Goal: Find specific page/section: Find specific page/section

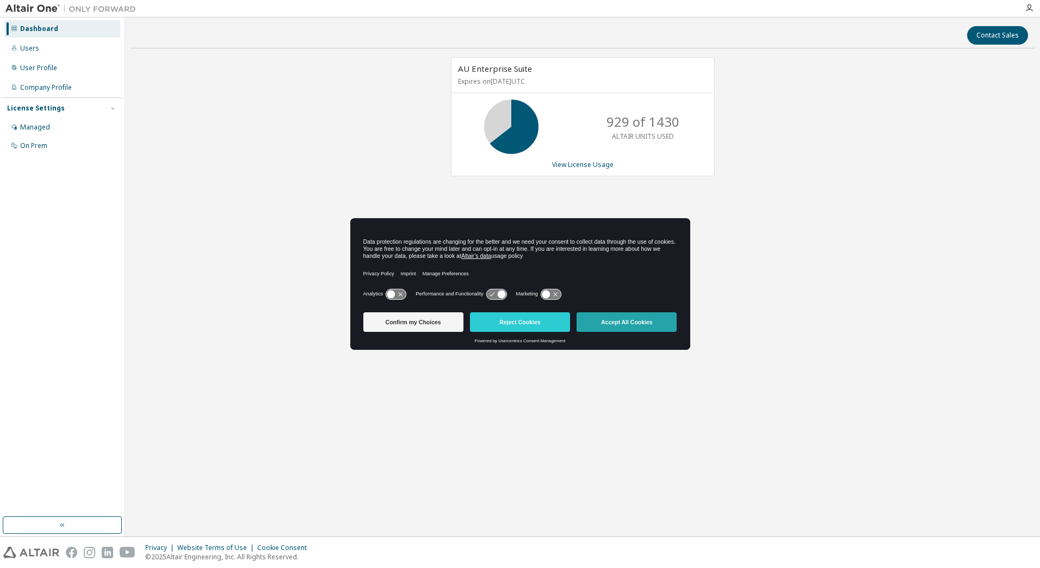
click at [660, 320] on button "Accept All Cookies" at bounding box center [626, 322] width 100 height 20
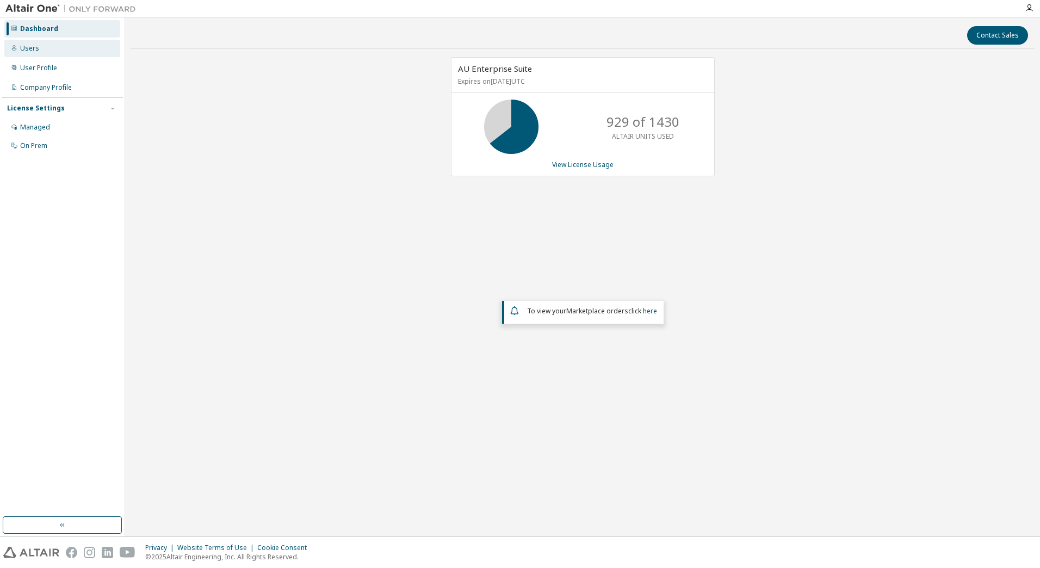
click at [43, 51] on div "Users" at bounding box center [62, 48] width 116 height 17
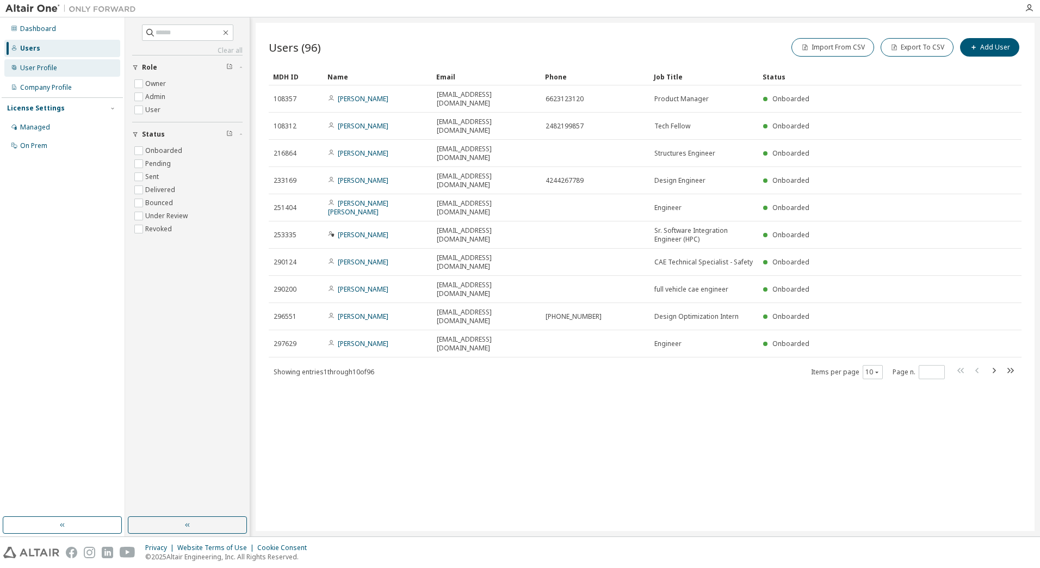
click at [33, 70] on div "User Profile" at bounding box center [38, 68] width 37 height 9
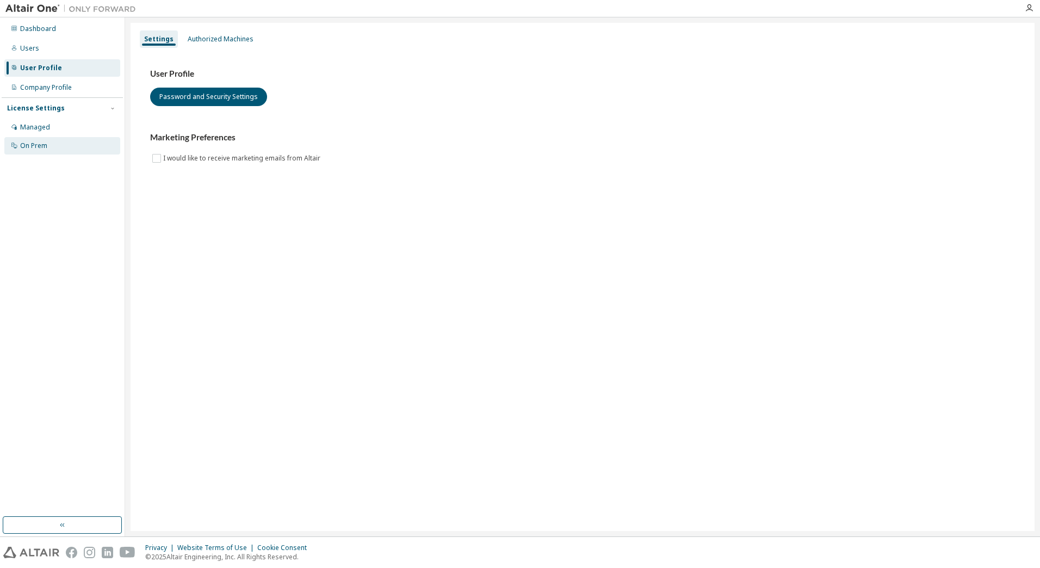
click at [27, 144] on div "On Prem" at bounding box center [33, 145] width 27 height 9
